Goal: Task Accomplishment & Management: Complete application form

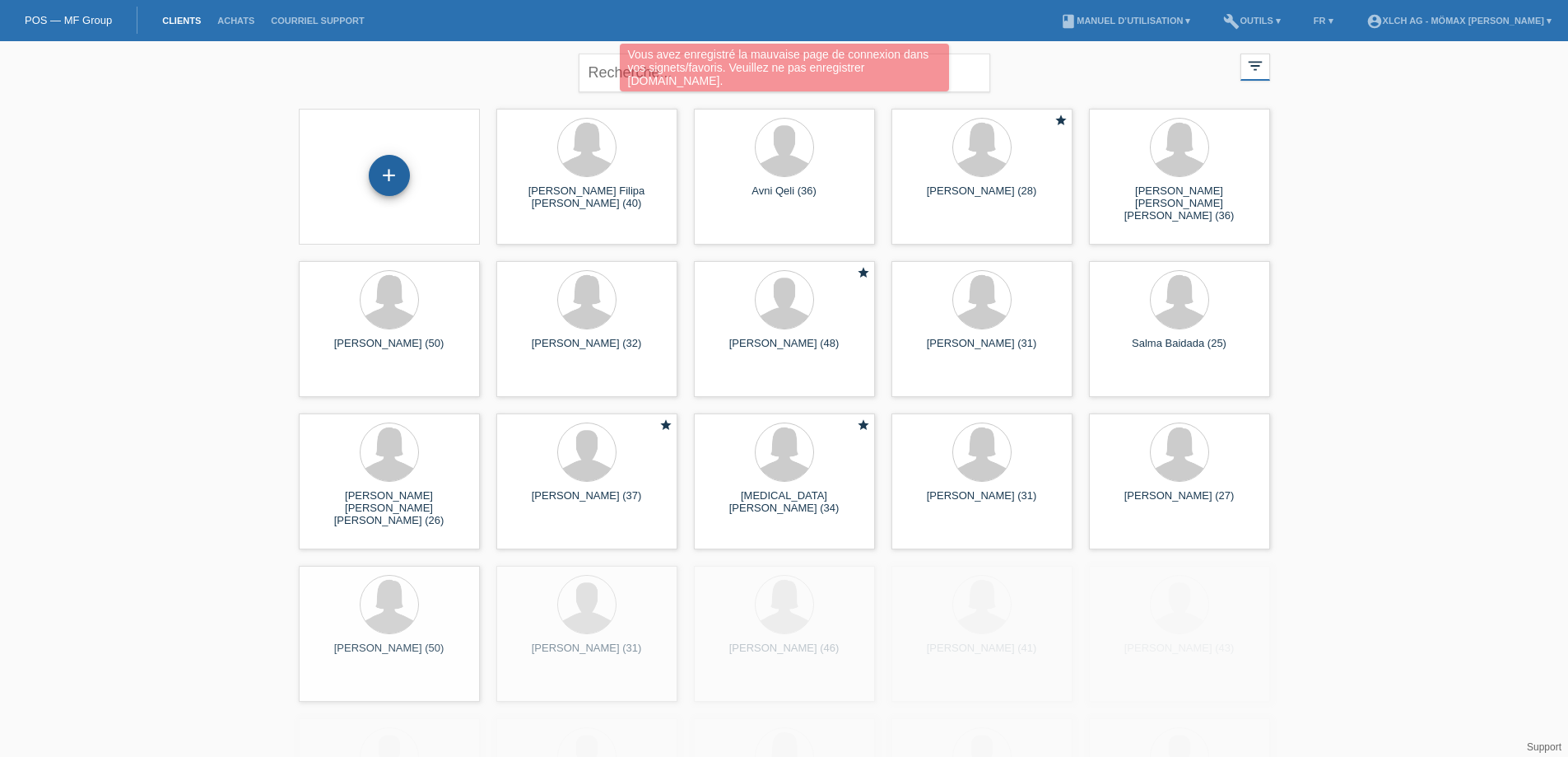
click at [402, 181] on div "+" at bounding box center [389, 175] width 41 height 41
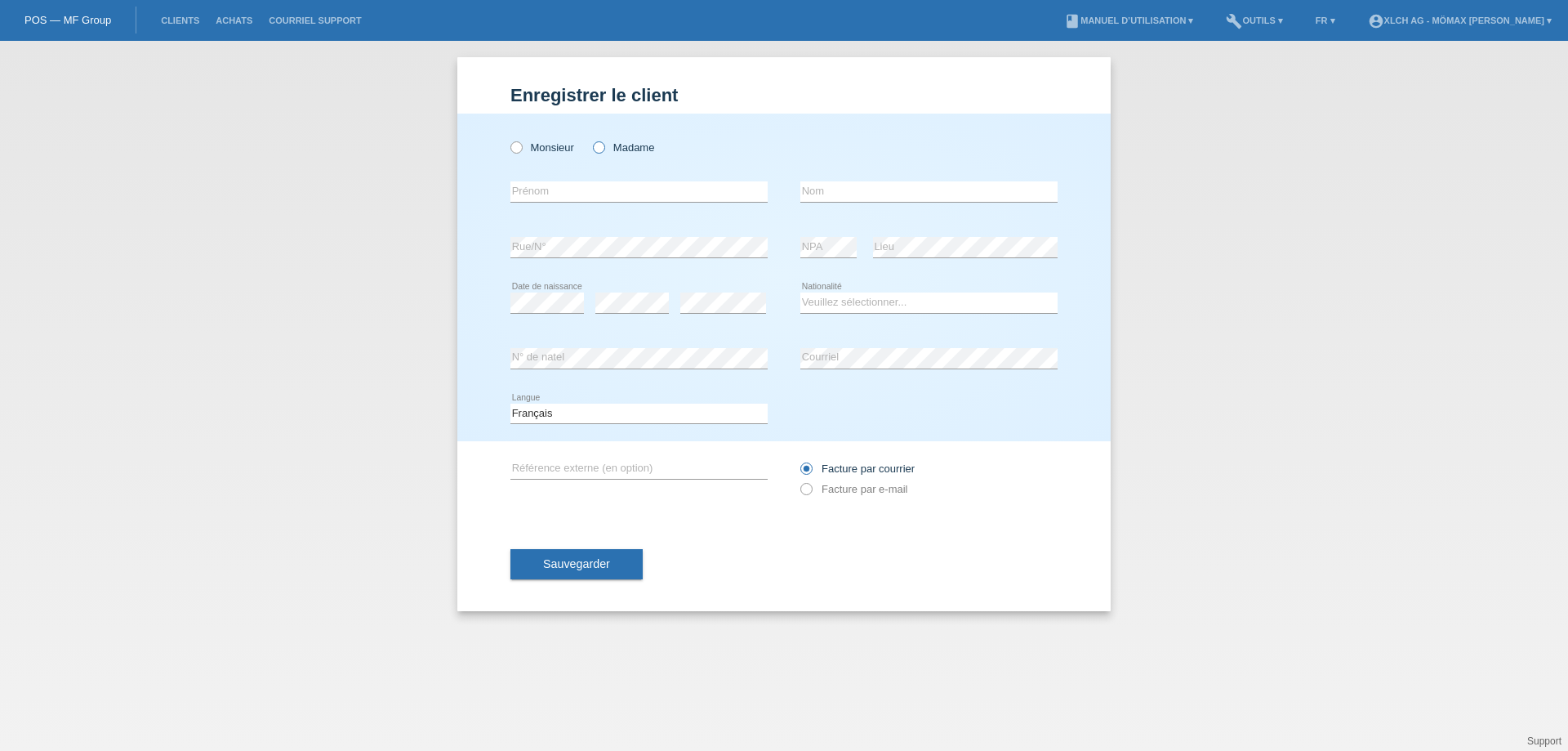
click at [590, 139] on icon at bounding box center [590, 139] width 0 height 0
click at [595, 147] on input "Madame" at bounding box center [598, 146] width 11 height 11
radio input "true"
click at [562, 190] on input "text" at bounding box center [639, 191] width 257 height 21
type input "Lenaic"
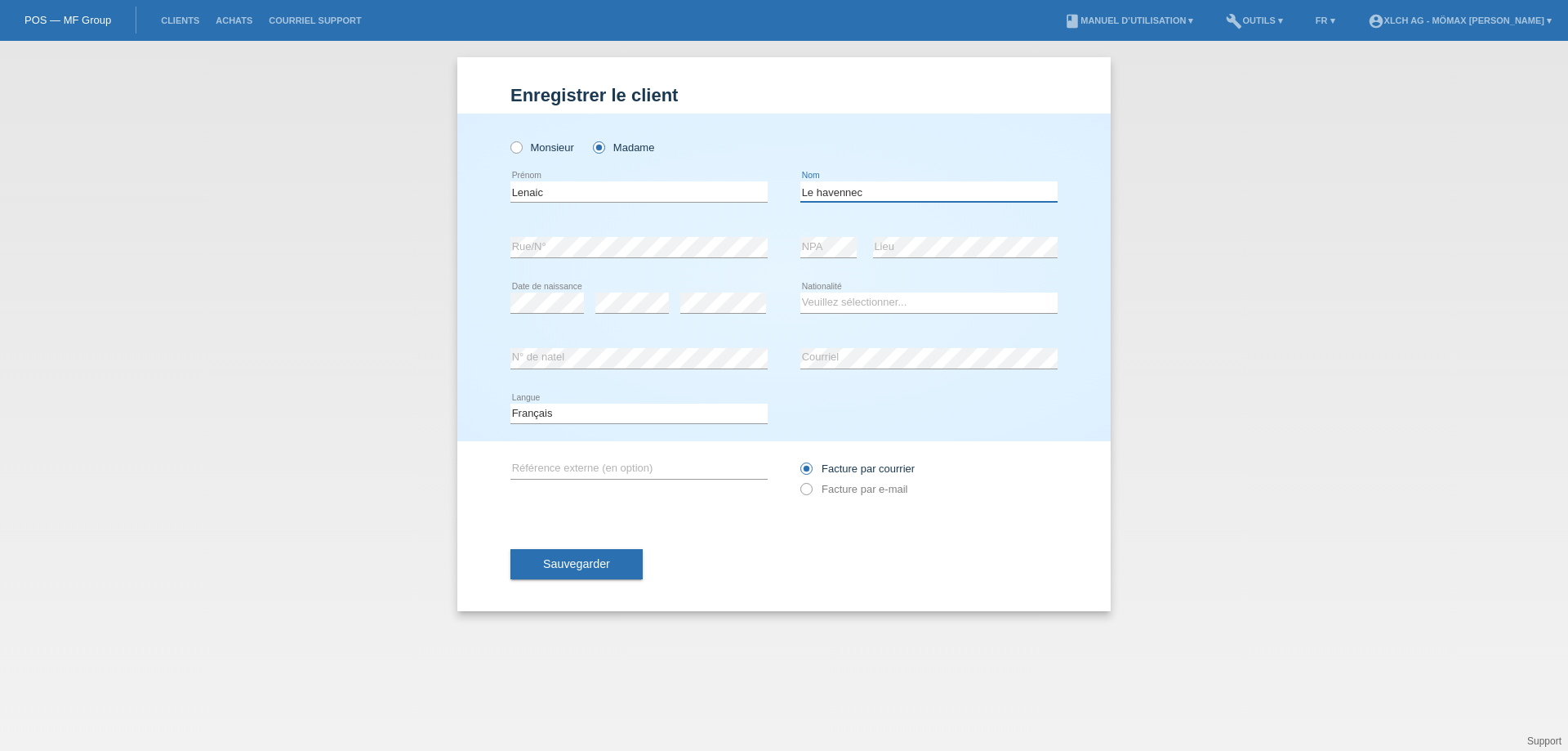
click at [824, 196] on input "Le havennec" at bounding box center [928, 191] width 257 height 21
type input "Le Havennec"
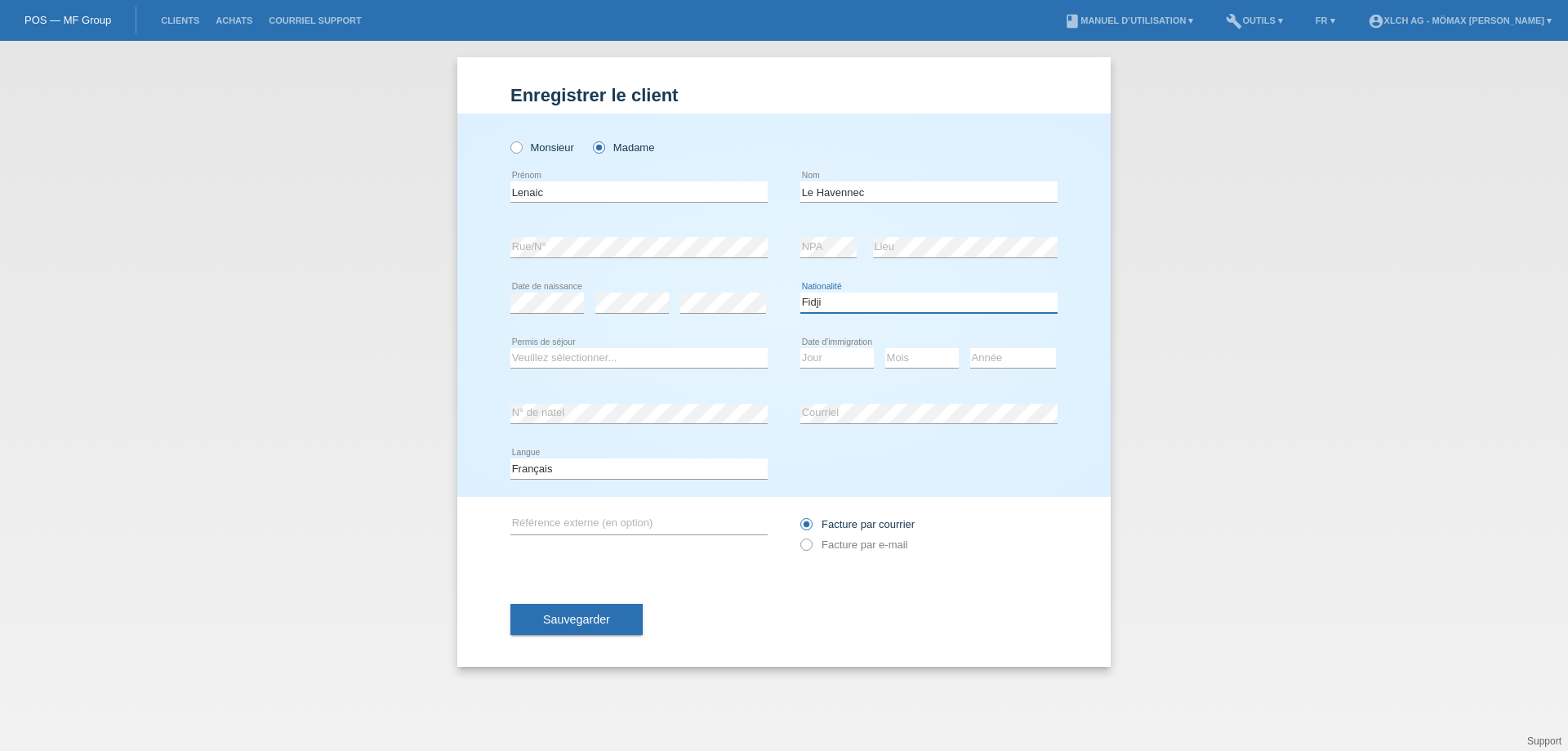
select select "FR"
click at [732, 358] on select "Veuillez sélectionner... C B B - Statut de réfugié Autre" at bounding box center [639, 358] width 257 height 20
select select "C"
click at [510, 348] on select "Veuillez sélectionner... C B B - Statut de réfugié Autre" at bounding box center [639, 358] width 257 height 20
click at [846, 360] on select "Jour 01 02 03 04 05 06 07 08 09 10 11" at bounding box center [836, 358] width 73 height 20
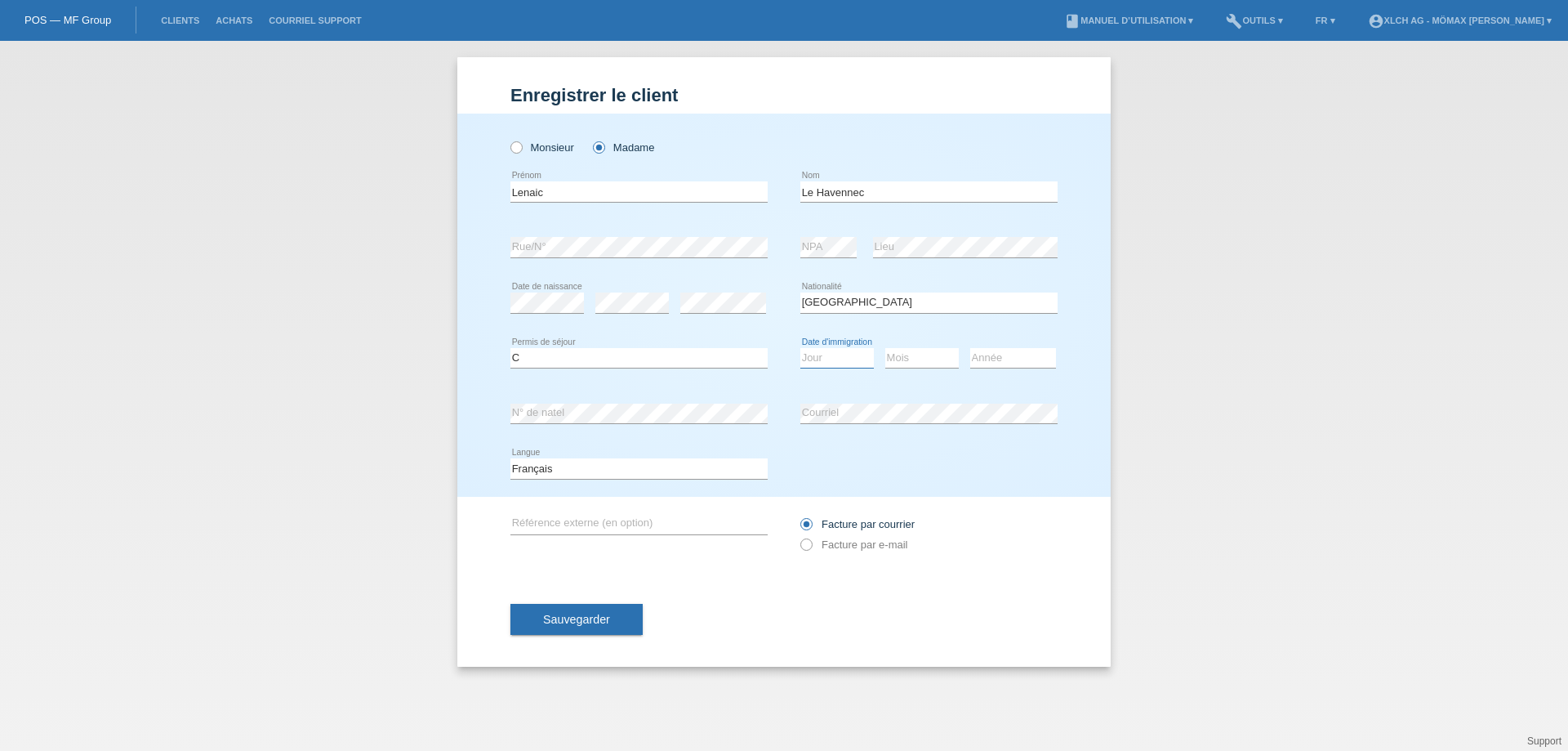
select select "01"
click at [800, 348] on select "Jour 01 02 03 04 05 06 07 08 09 10 11" at bounding box center [836, 358] width 73 height 20
click at [905, 356] on select "Mois 01 02 03 04 05 06 07 08 09 10 11" at bounding box center [922, 358] width 73 height 20
select select "12"
click at [885, 348] on select "Mois 01 02 03 04 05 06 07 08 09 10 11" at bounding box center [922, 358] width 73 height 20
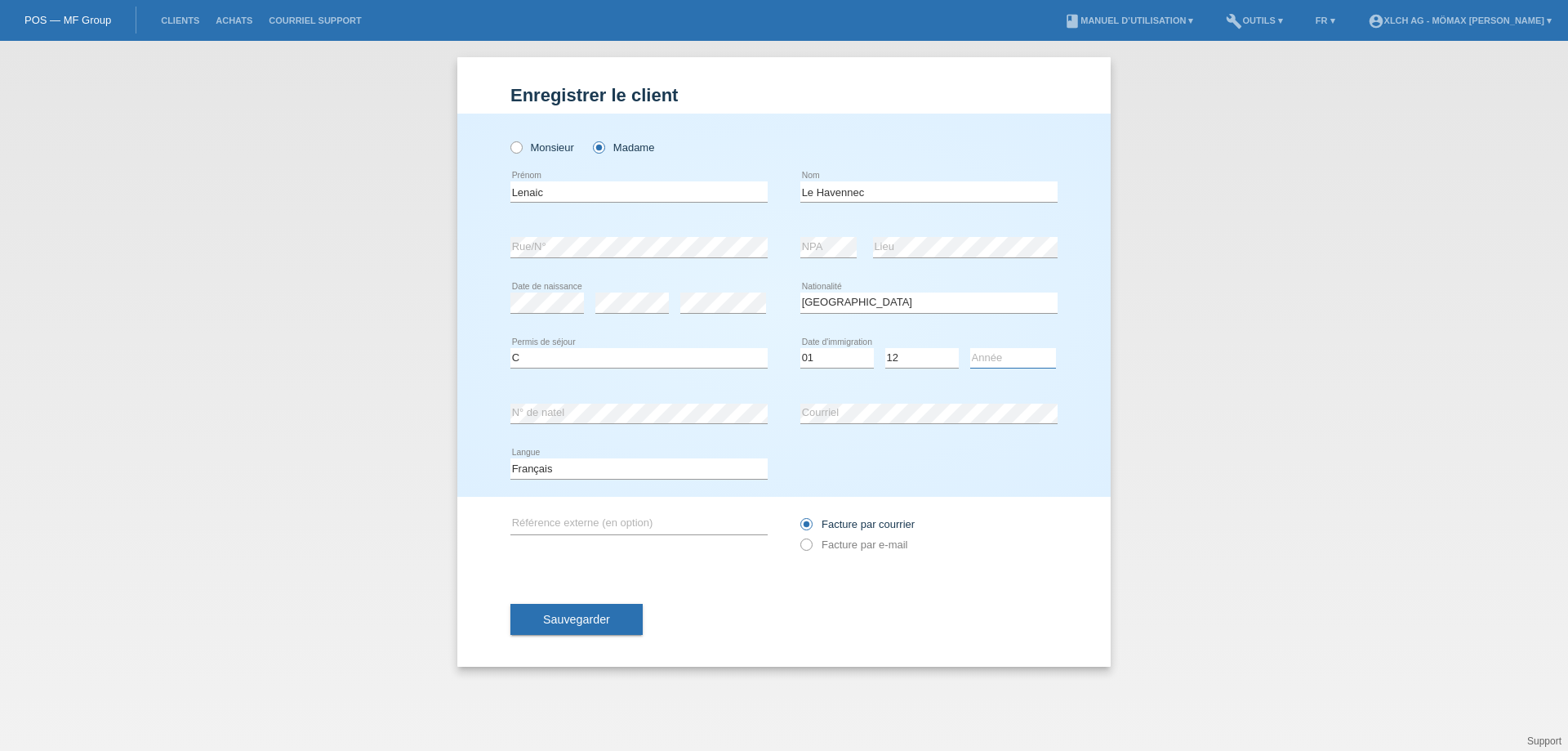
click at [1002, 362] on select "Année 2025 2024 2023 2022 2021 2020 2019 2018 2017 2016 2015 2014 2013 2012 201…" at bounding box center [1013, 358] width 86 height 20
select select "1987"
click at [970, 348] on select "Année 2025 2024 2023 2022 2021 2020 2019 2018 2017 2016 2015 2014 2013 2012 201…" at bounding box center [1013, 358] width 86 height 20
click at [798, 536] on icon at bounding box center [798, 536] width 0 height 0
click at [806, 547] on input "Facture par e-mail" at bounding box center [805, 548] width 11 height 21
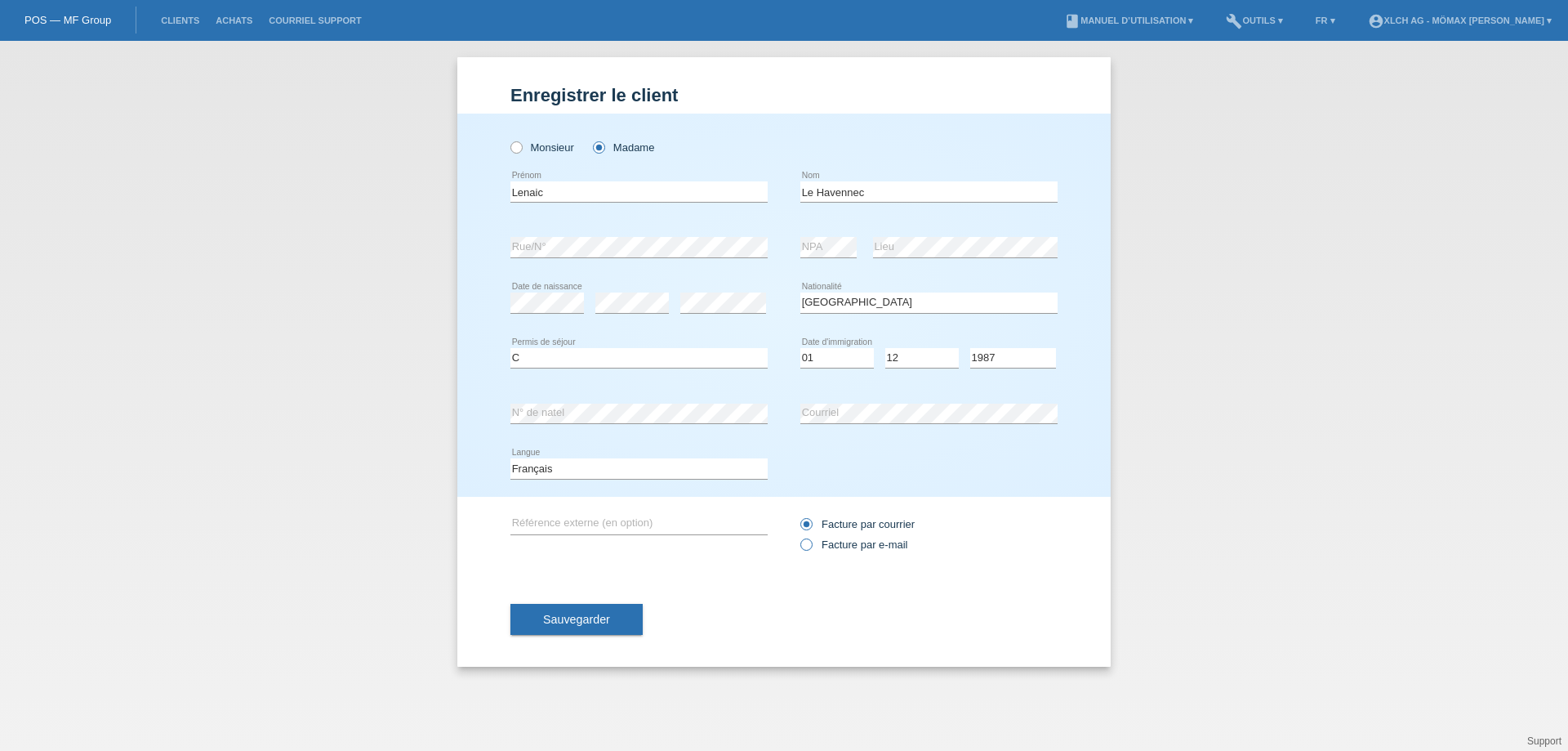
radio input "true"
click at [590, 618] on span "Sauvegarder" at bounding box center [576, 620] width 67 height 13
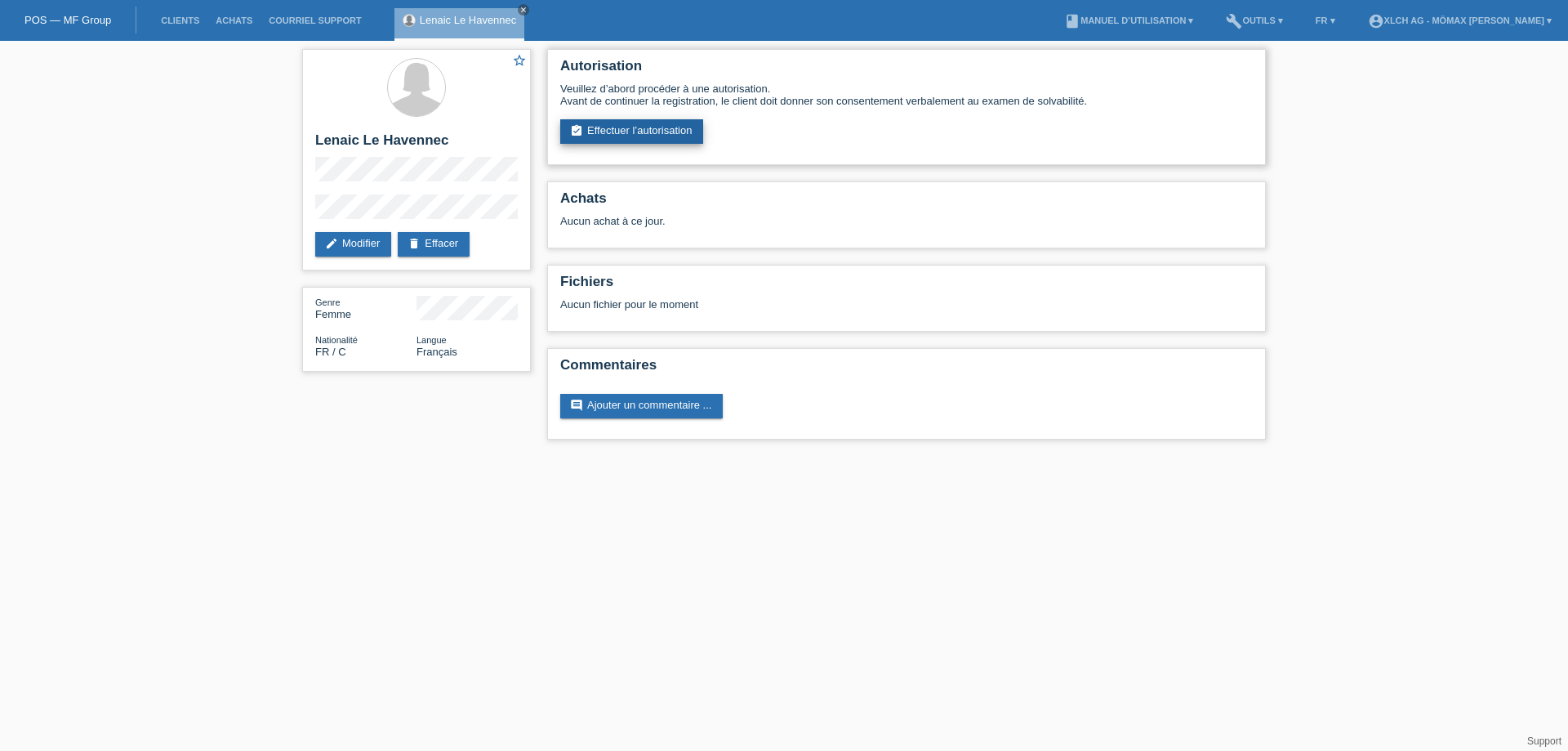
click at [630, 129] on link "assignment_turned_in Effectuer l’autorisation" at bounding box center [632, 131] width 143 height 24
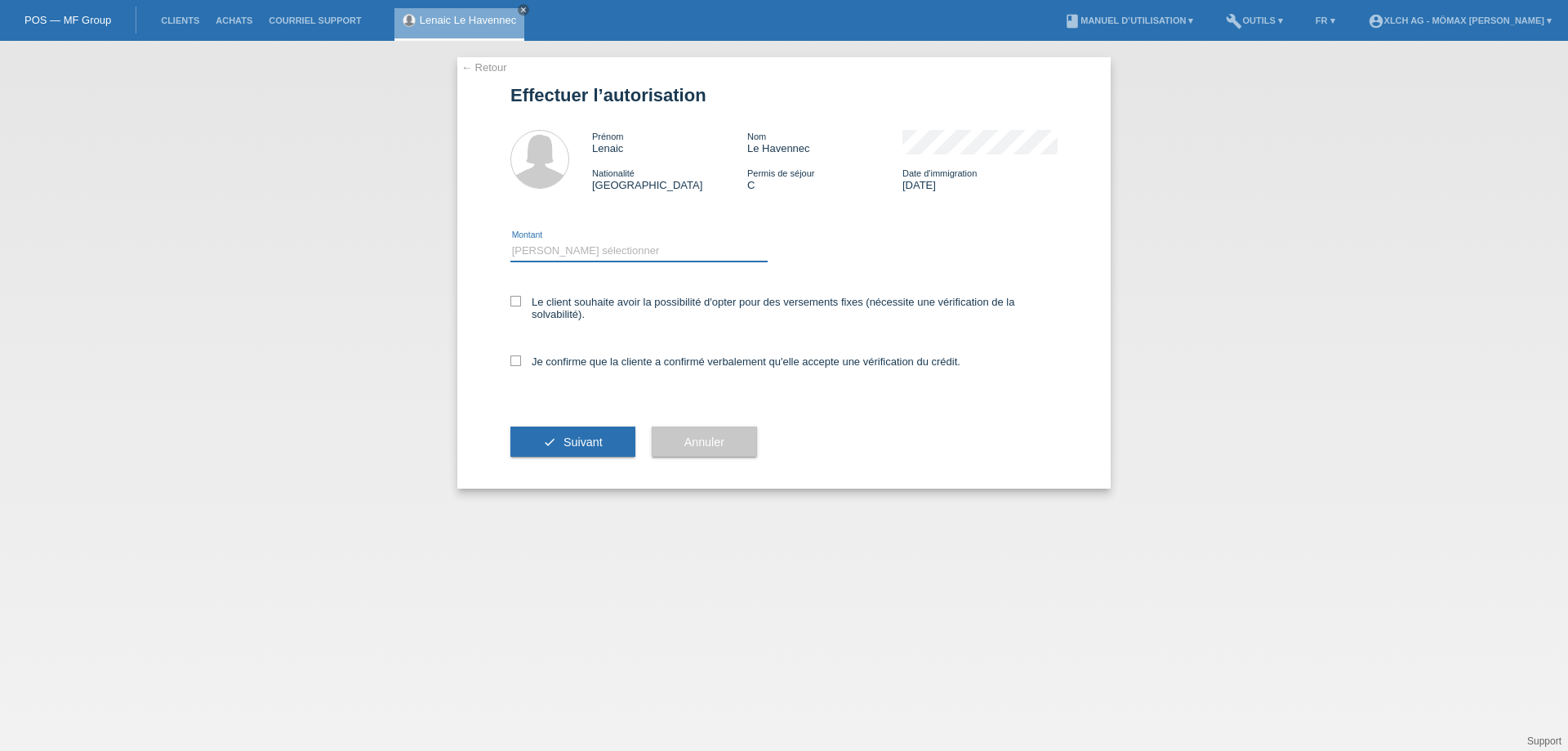
click at [539, 246] on select "Veuillez sélectionner CHF 1.00 - CHF 499.00 CHF 500.00 - CHF 1'999.00 CHF 2'000…" at bounding box center [639, 251] width 257 height 20
click at [589, 244] on select "Veuillez sélectionner CHF 1.00 - CHF 499.00 CHF 500.00 - CHF 1'999.00 CHF 2'000…" at bounding box center [639, 251] width 257 height 20
select select "2"
click at [510, 241] on select "Veuillez sélectionner CHF 1.00 - CHF 499.00 CHF 500.00 - CHF 1'999.00 CHF 2'000…" at bounding box center [639, 251] width 257 height 20
click at [520, 300] on icon at bounding box center [515, 301] width 11 height 11
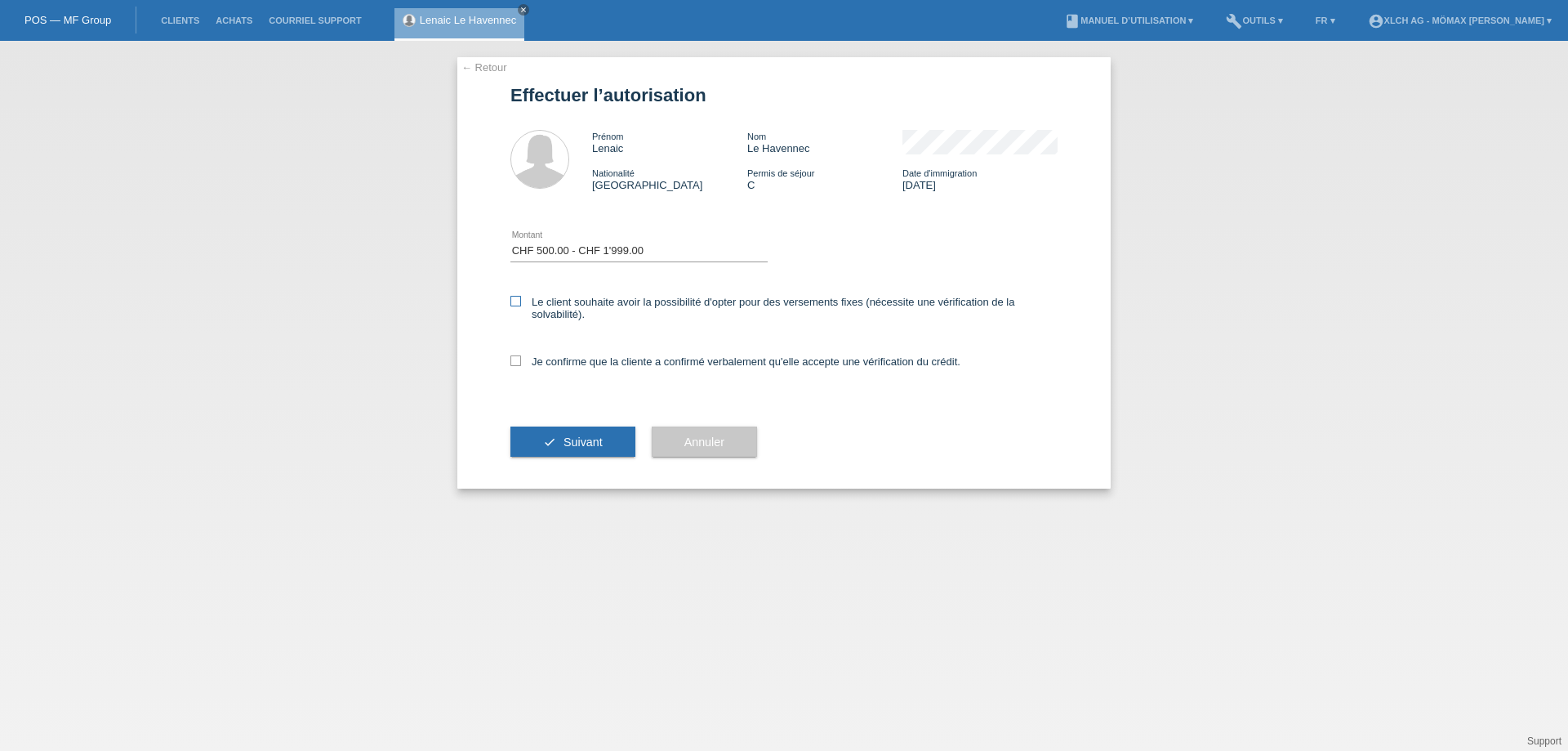
click at [520, 300] on input "Le client souhaite avoir la possibilité d'opter pour des versements fixes (néce…" at bounding box center [515, 301] width 11 height 11
checkbox input "true"
click at [520, 358] on icon at bounding box center [515, 360] width 11 height 11
click at [520, 358] on input "Je confirme que la cliente a confirmé verbalement qu'elle accepte une vérificat…" at bounding box center [515, 360] width 11 height 11
checkbox input "true"
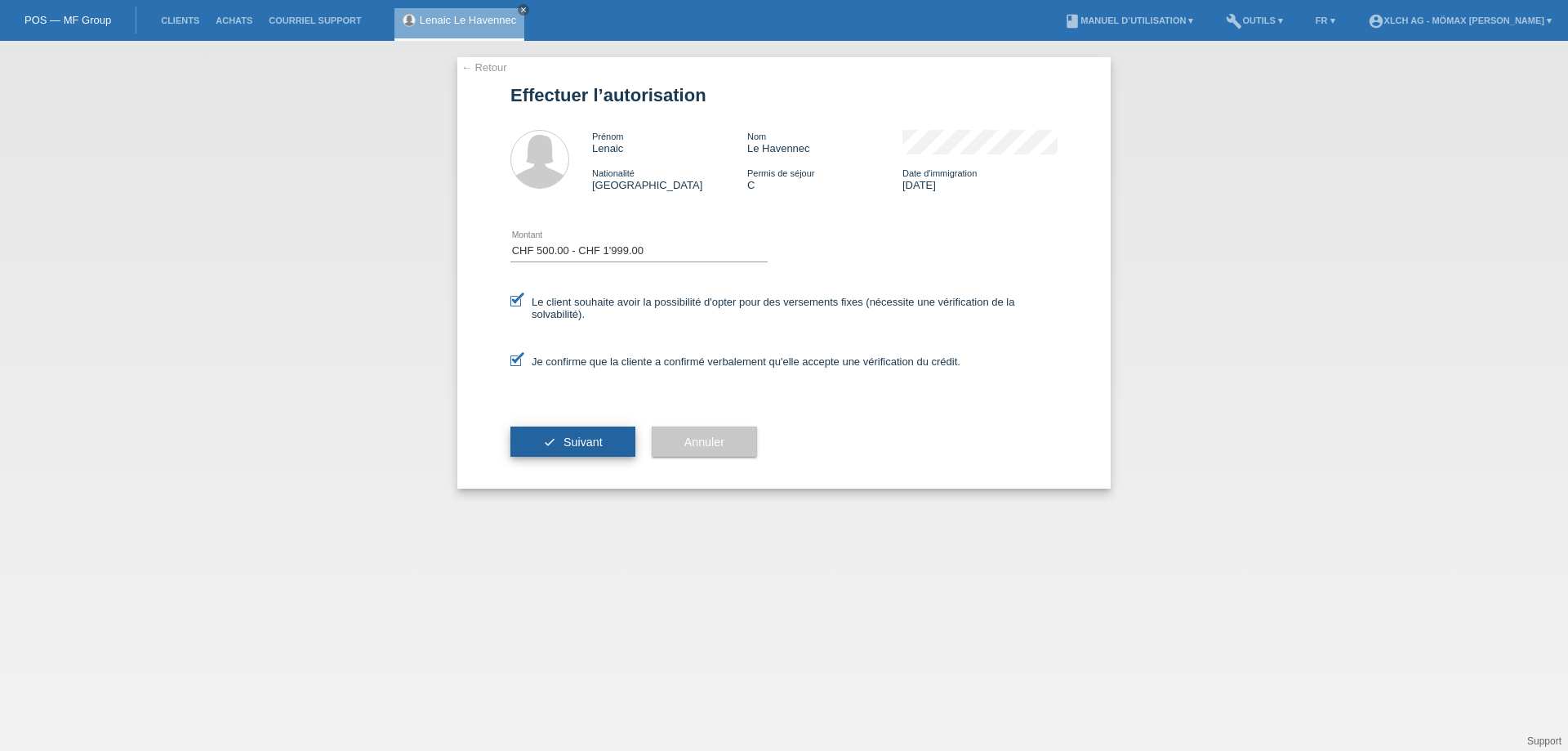
click at [554, 437] on button "check Suivant" at bounding box center [573, 442] width 125 height 31
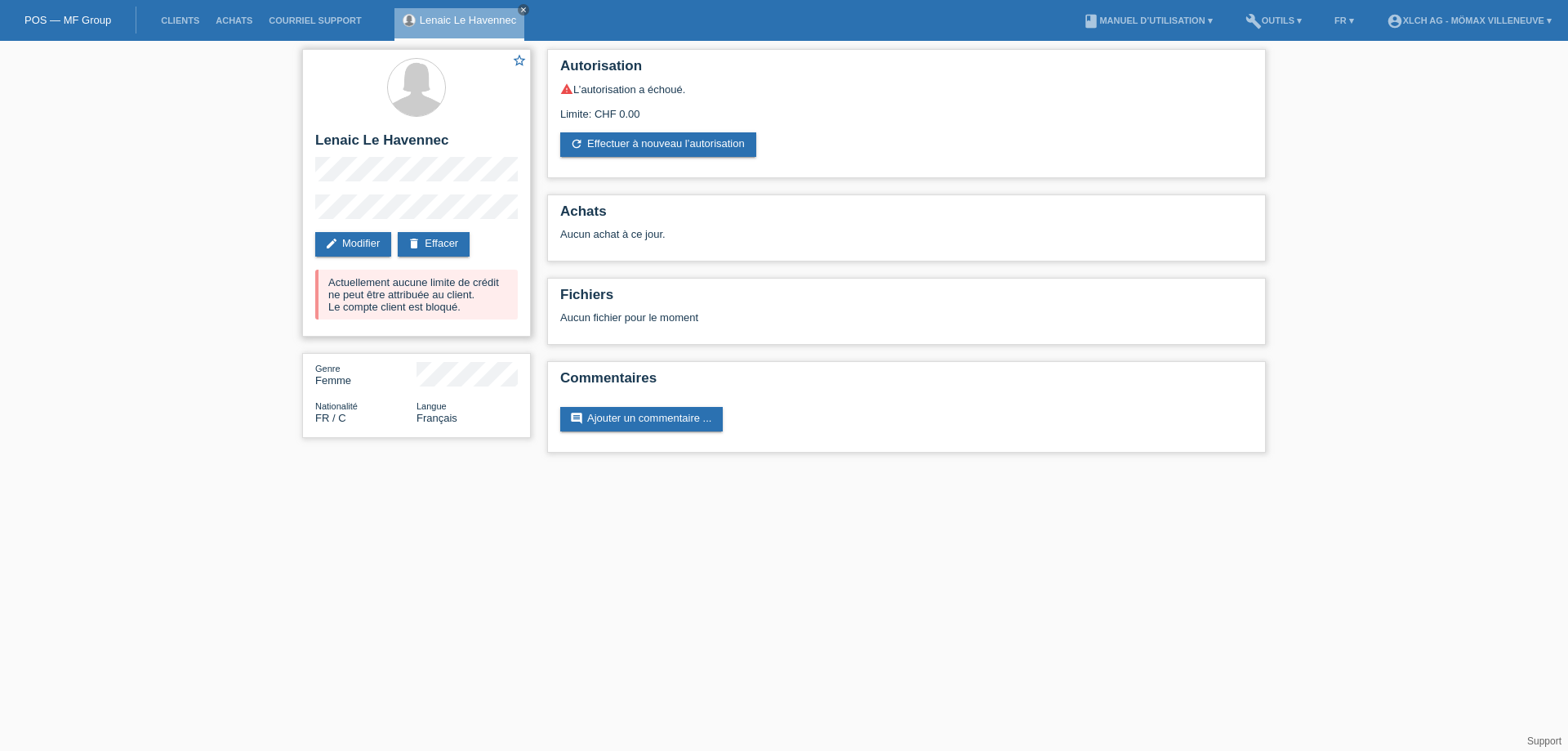
click at [312, 205] on div "star_border Lenaic Le Havennec edit Modifier delete Effacer Actuellement aucune…" at bounding box center [416, 193] width 229 height 288
click at [356, 245] on link "edit Modifier" at bounding box center [353, 244] width 76 height 24
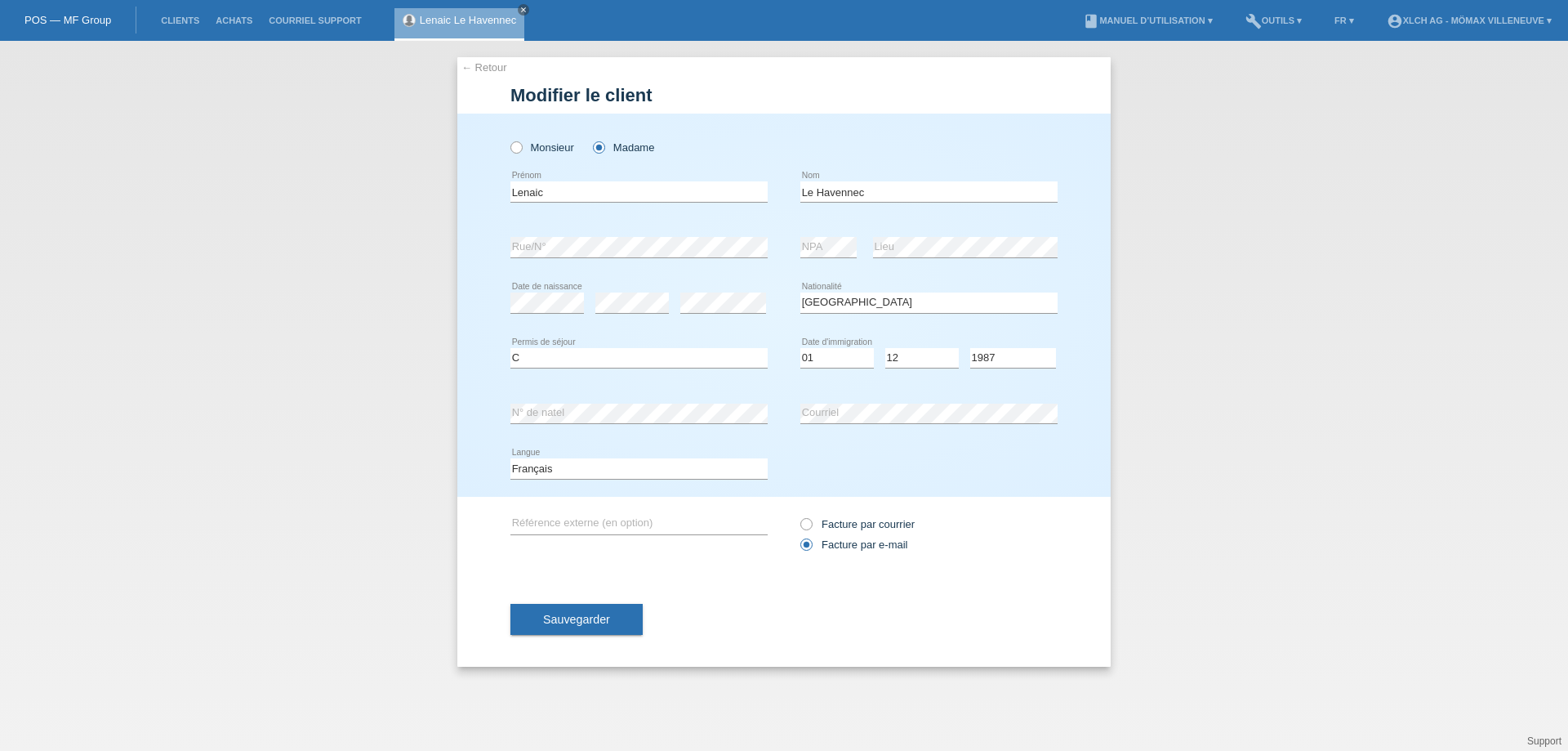
select select "FR"
select select "C"
select select "01"
select select "12"
select select "1987"
